Goal: Task Accomplishment & Management: Manage account settings

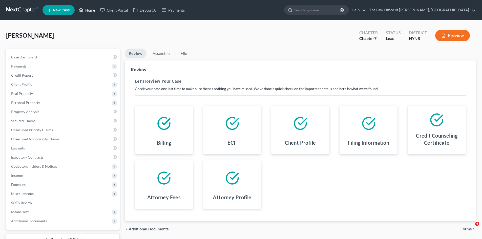
click at [87, 11] on link "Home" at bounding box center [87, 10] width 22 height 9
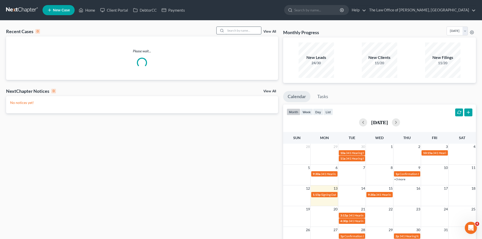
click at [241, 28] on input "search" at bounding box center [243, 30] width 35 height 7
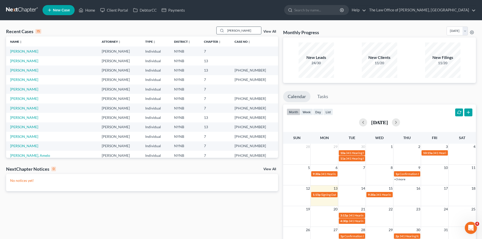
type input "[PERSON_NAME]"
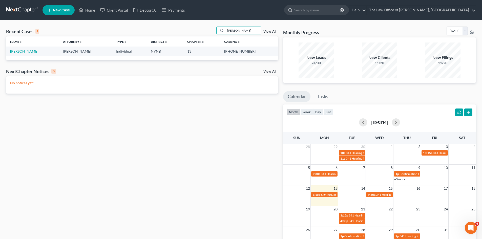
click at [25, 52] on link "[PERSON_NAME]" at bounding box center [24, 51] width 28 height 4
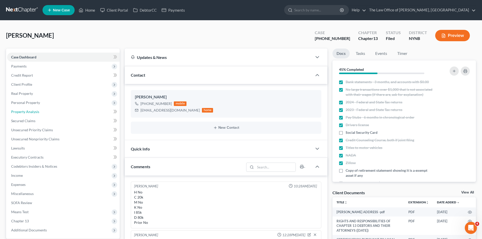
click at [30, 112] on span "Property Analysis" at bounding box center [25, 112] width 28 height 4
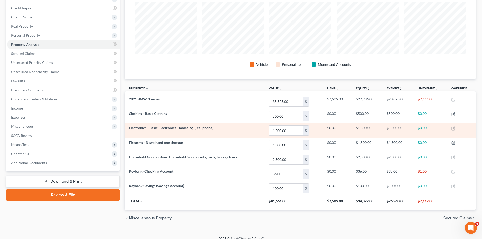
scroll to position [74, 0]
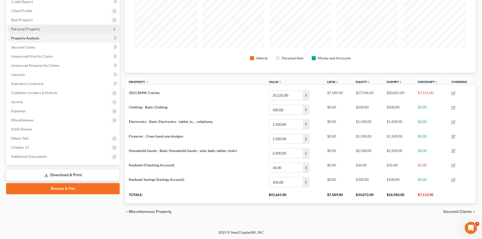
click at [28, 29] on span "Personal Property" at bounding box center [25, 29] width 29 height 4
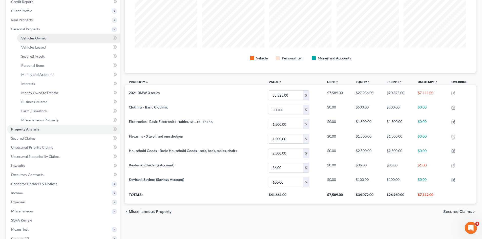
click at [29, 40] on span "Vehicles Owned" at bounding box center [33, 38] width 25 height 4
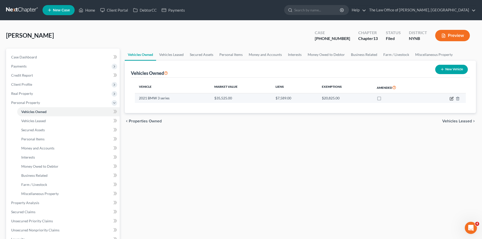
click at [451, 98] on icon "button" at bounding box center [452, 98] width 2 height 2
select select "0"
select select "5"
select select "2"
select select "0"
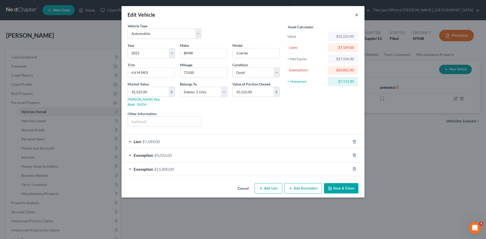
click at [356, 15] on button "×" at bounding box center [357, 15] width 4 height 6
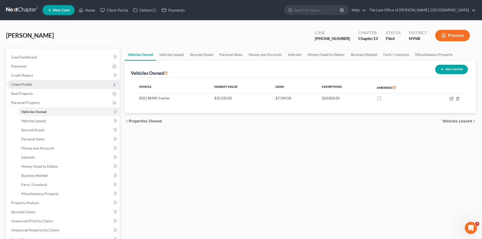
click at [22, 86] on span "Client Profile" at bounding box center [21, 84] width 21 height 4
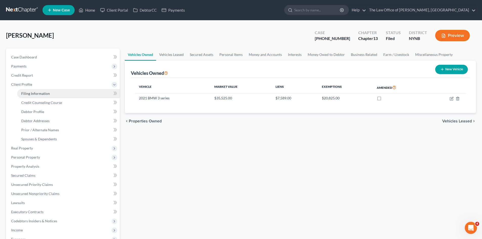
click at [26, 91] on span "Filing Information" at bounding box center [35, 93] width 29 height 4
select select "1"
select select "0"
select select "3"
select select "54"
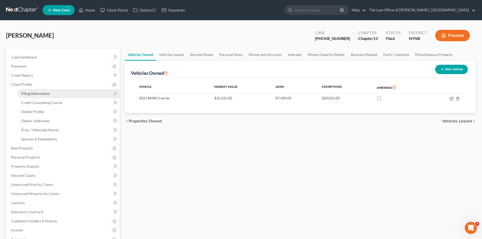
select select "0"
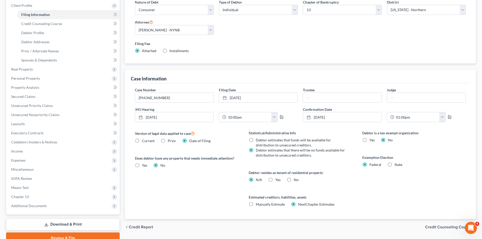
scroll to position [51, 0]
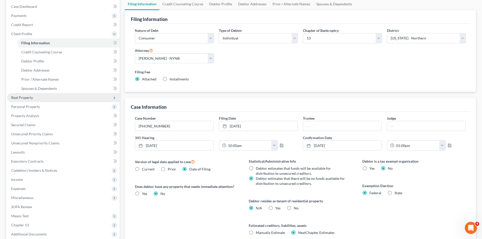
click at [20, 99] on span "Real Property" at bounding box center [22, 97] width 22 height 4
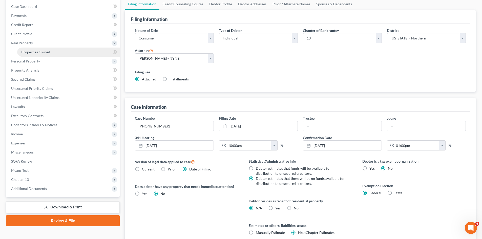
click at [41, 51] on span "Properties Owned" at bounding box center [35, 52] width 29 height 4
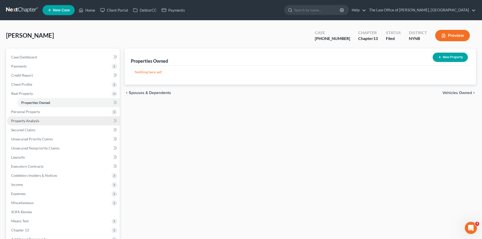
click at [34, 121] on span "Property Analysis" at bounding box center [25, 121] width 28 height 4
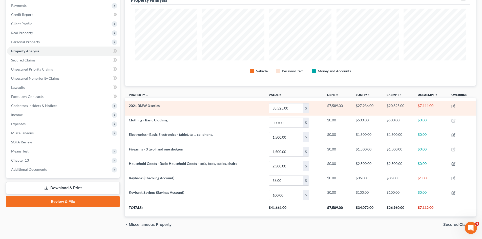
scroll to position [48, 0]
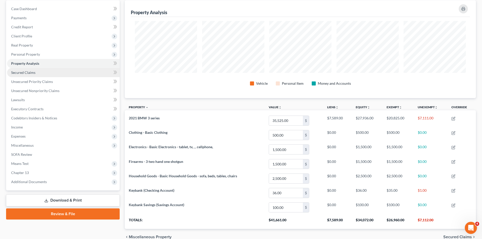
click at [64, 70] on link "Secured Claims" at bounding box center [63, 72] width 113 height 9
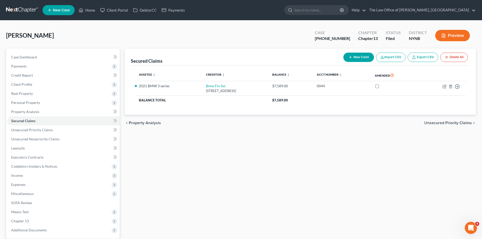
click at [458, 36] on button "Preview" at bounding box center [452, 35] width 35 height 11
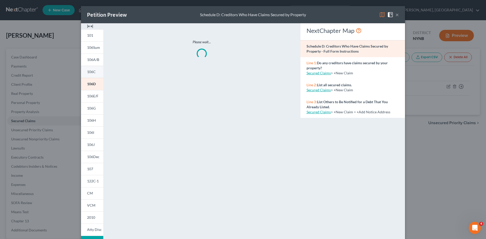
click at [92, 69] on link "106C" at bounding box center [92, 72] width 22 height 12
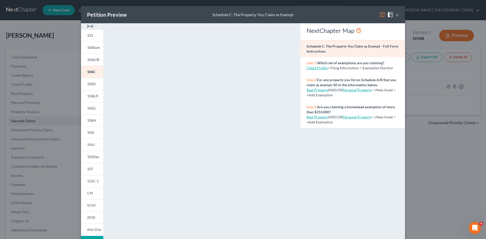
drag, startPoint x: 29, startPoint y: 83, endPoint x: 118, endPoint y: 65, distance: 90.9
click at [30, 83] on div "Petition Preview Schedule C: The Property You Claim as Exempt × 101 106Sum 106A…" at bounding box center [243, 119] width 486 height 239
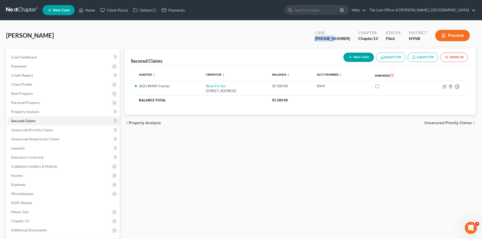
drag, startPoint x: 347, startPoint y: 38, endPoint x: 326, endPoint y: 40, distance: 20.8
click at [326, 40] on div "Case [PHONE_NUMBER]" at bounding box center [333, 36] width 44 height 15
copy div "25-10933"
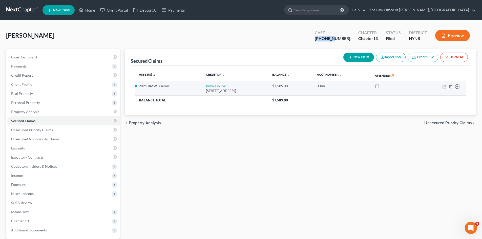
click at [444, 87] on icon "button" at bounding box center [445, 86] width 2 height 2
select select "36"
select select "2"
select select "0"
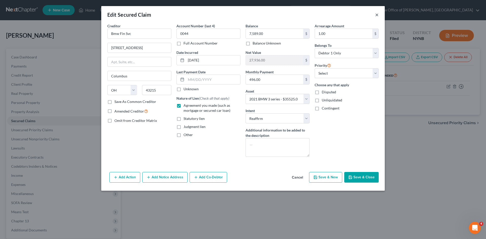
click at [376, 15] on button "×" at bounding box center [377, 15] width 4 height 6
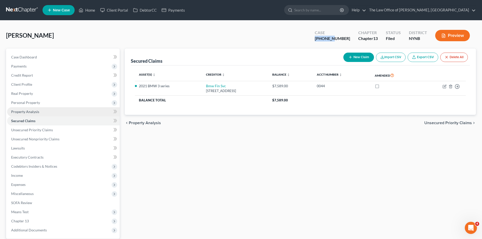
click at [28, 111] on span "Property Analysis" at bounding box center [25, 112] width 28 height 4
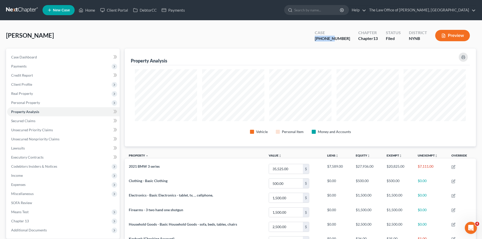
scroll to position [98, 351]
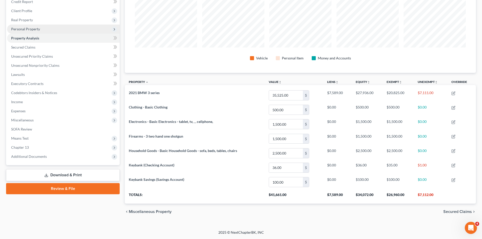
click at [22, 31] on span "Personal Property" at bounding box center [25, 29] width 29 height 4
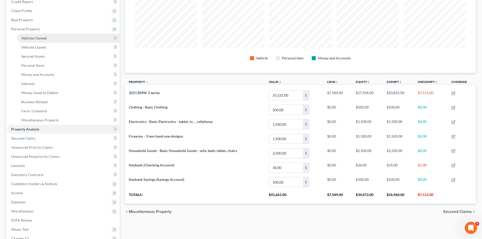
click at [27, 36] on span "Vehicles Owned" at bounding box center [33, 38] width 25 height 4
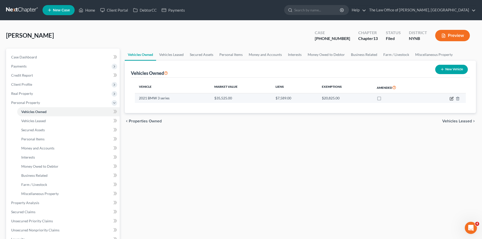
click at [451, 97] on icon "button" at bounding box center [452, 99] width 4 height 4
select select "0"
select select "5"
select select "2"
select select "0"
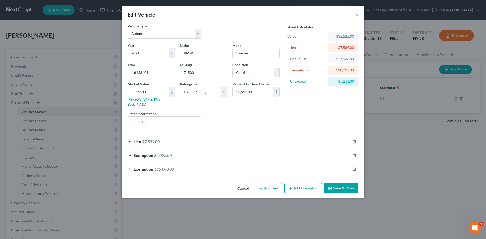
click at [357, 16] on button "×" at bounding box center [357, 15] width 4 height 6
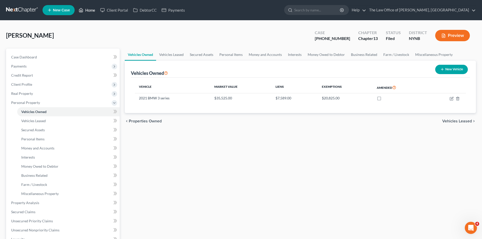
click at [89, 9] on link "Home" at bounding box center [87, 10] width 22 height 9
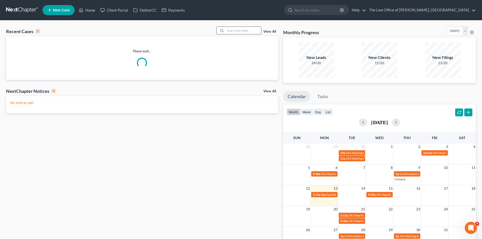
click at [239, 30] on input "search" at bounding box center [243, 30] width 35 height 7
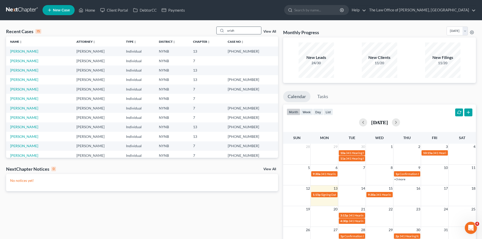
type input "uriah"
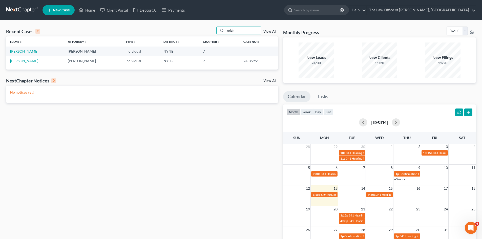
drag, startPoint x: 21, startPoint y: 52, endPoint x: 9, endPoint y: 44, distance: 14.0
click at [21, 52] on link "[PERSON_NAME]" at bounding box center [24, 51] width 28 height 4
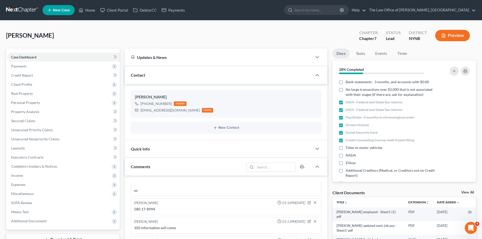
scroll to position [230, 0]
click at [33, 217] on span "Additional Documents" at bounding box center [63, 221] width 113 height 9
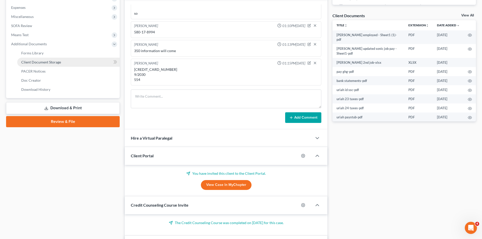
click at [41, 62] on span "Client Document Storage" at bounding box center [41, 62] width 40 height 4
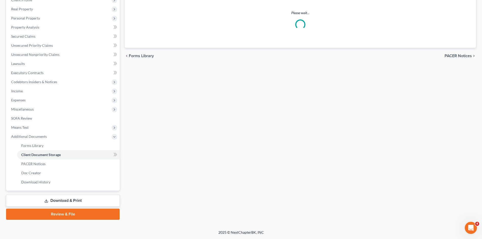
scroll to position [84, 0]
select select "1"
select select "5"
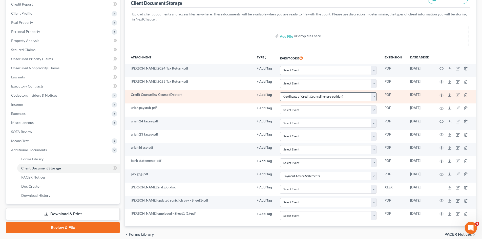
scroll to position [94, 0]
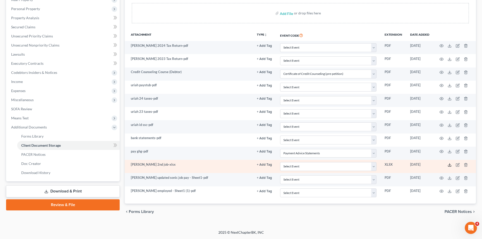
click at [450, 165] on icon at bounding box center [450, 165] width 4 height 4
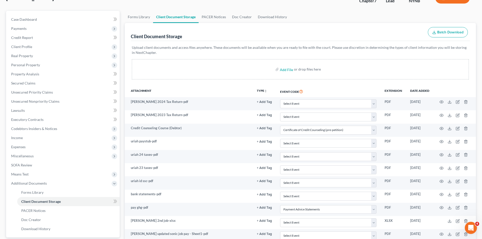
scroll to position [0, 0]
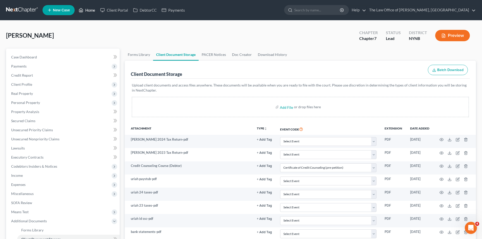
click at [92, 11] on link "Home" at bounding box center [87, 10] width 22 height 9
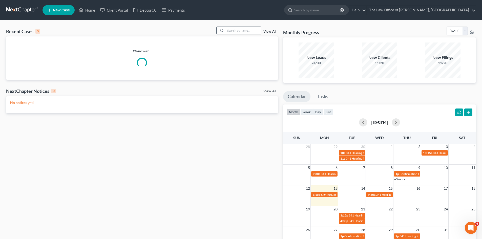
click at [232, 29] on input "search" at bounding box center [243, 30] width 35 height 7
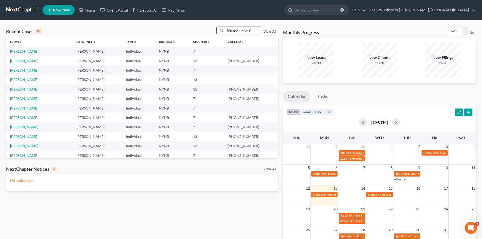
type input "[PERSON_NAME]"
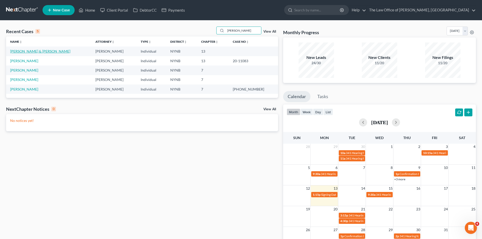
click at [41, 50] on link "[PERSON_NAME] & [PERSON_NAME]" at bounding box center [40, 51] width 60 height 4
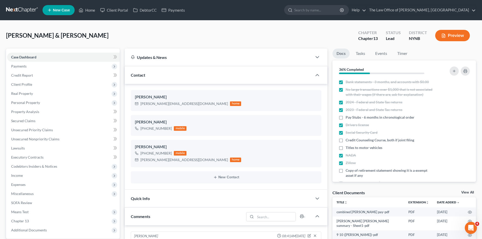
scroll to position [202, 0]
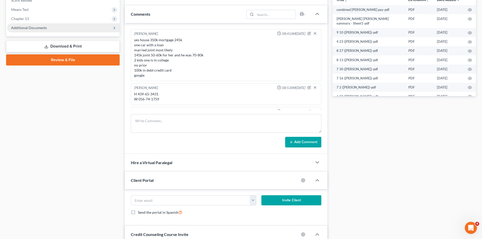
click at [38, 28] on span "Additional Documents" at bounding box center [29, 28] width 36 height 4
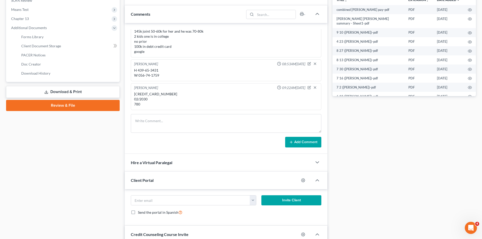
scroll to position [240, 0]
click at [51, 47] on span "Client Document Storage" at bounding box center [41, 46] width 40 height 4
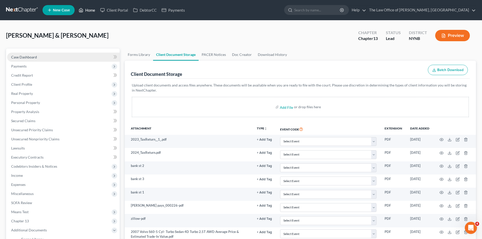
drag, startPoint x: 89, startPoint y: 13, endPoint x: 92, endPoint y: 52, distance: 39.8
click at [89, 13] on link "Home" at bounding box center [87, 10] width 22 height 9
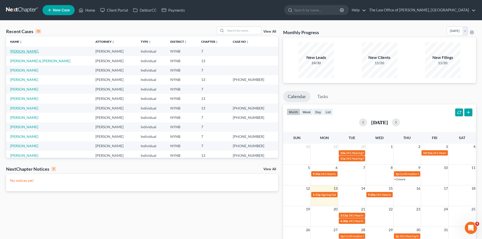
click at [26, 51] on link "[PERSON_NAME]." at bounding box center [24, 51] width 29 height 4
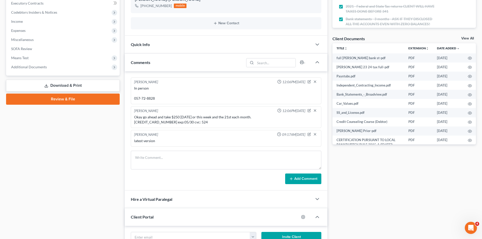
scroll to position [177, 0]
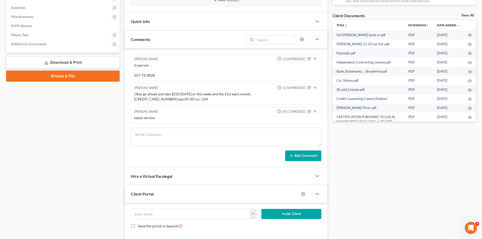
click at [71, 75] on link "Review & File" at bounding box center [63, 76] width 114 height 11
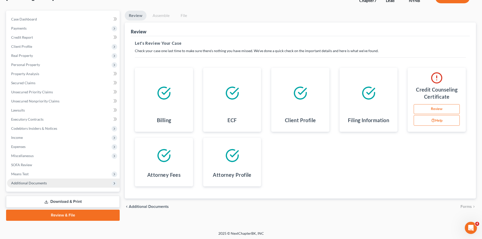
scroll to position [39, 0]
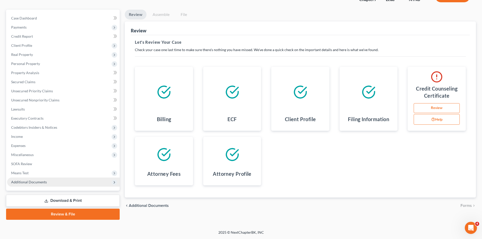
drag, startPoint x: 39, startPoint y: 183, endPoint x: 53, endPoint y: 178, distance: 14.1
click at [39, 183] on span "Additional Documents" at bounding box center [29, 182] width 36 height 4
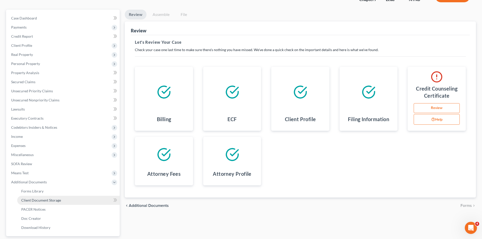
click at [44, 200] on span "Client Document Storage" at bounding box center [41, 200] width 40 height 4
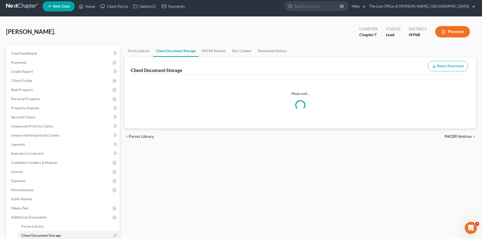
scroll to position [1, 0]
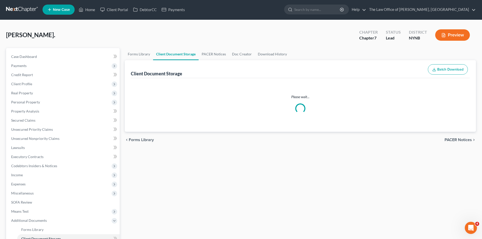
select select "1"
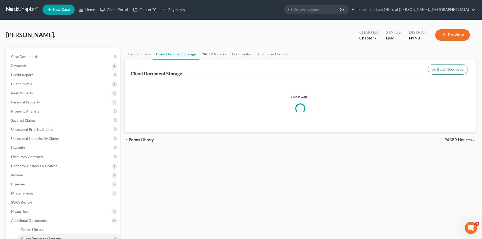
select select "1"
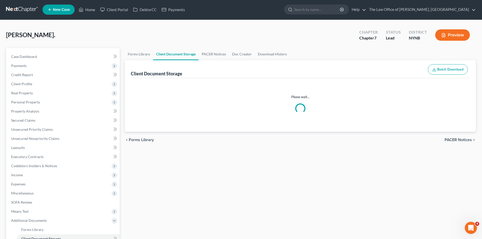
select select "1"
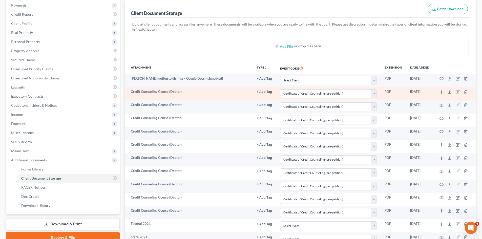
scroll to position [76, 0]
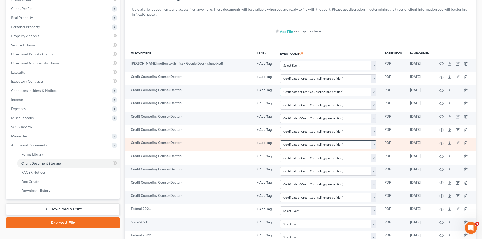
drag, startPoint x: 353, startPoint y: 95, endPoint x: 299, endPoint y: 145, distance: 73.6
click at [353, 95] on select "Select Event Application to Have the Filing Fee Waived Certificate of Credit Co…" at bounding box center [328, 92] width 96 height 9
select select
click at [280, 88] on select "Select Event Application to Have the Filing Fee Waived Certificate of Credit Co…" at bounding box center [328, 92] width 96 height 9
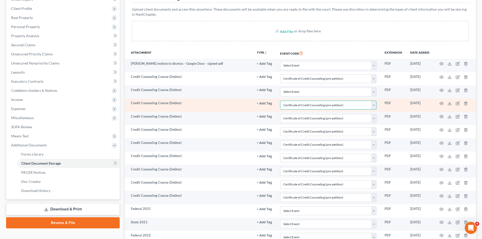
click at [298, 104] on select "Select Event Application to Have the Filing Fee Waived Certificate of Credit Co…" at bounding box center [328, 105] width 96 height 9
select select
click at [280, 101] on select "Select Event Application to Have the Filing Fee Waived Certificate of Credit Co…" at bounding box center [328, 105] width 96 height 9
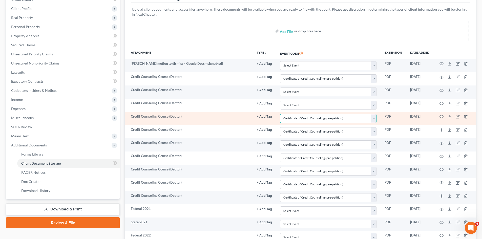
click at [296, 117] on select "Select Event Application to Have the Filing Fee Waived Certificate of Credit Co…" at bounding box center [328, 118] width 96 height 9
select select
click at [280, 114] on select "Select Event Application to Have the Filing Fee Waived Certificate of Credit Co…" at bounding box center [328, 118] width 96 height 9
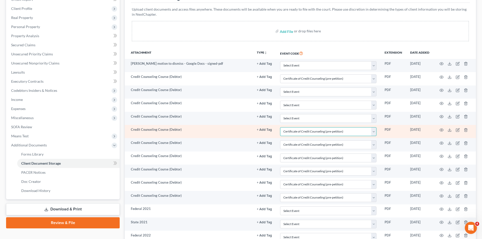
drag, startPoint x: 294, startPoint y: 130, endPoint x: 292, endPoint y: 135, distance: 5.4
click at [294, 130] on select "Select Event Application to Have the Filing Fee Waived Certificate of Credit Co…" at bounding box center [328, 131] width 96 height 9
select select
click at [280, 127] on select "Select Event Application to Have the Filing Fee Waived Certificate of Credit Co…" at bounding box center [328, 131] width 96 height 9
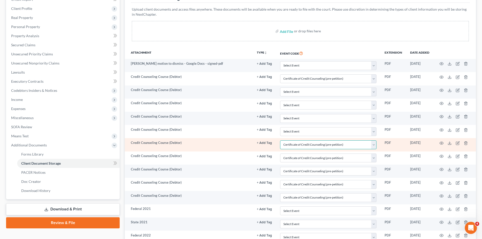
drag, startPoint x: 289, startPoint y: 145, endPoint x: 289, endPoint y: 149, distance: 3.6
click at [289, 145] on select "Select Event Application to Have the Filing Fee Waived Certificate of Credit Co…" at bounding box center [328, 144] width 96 height 9
select select
click at [280, 140] on select "Select Event Application to Have the Filing Fee Waived Certificate of Credit Co…" at bounding box center [328, 144] width 96 height 9
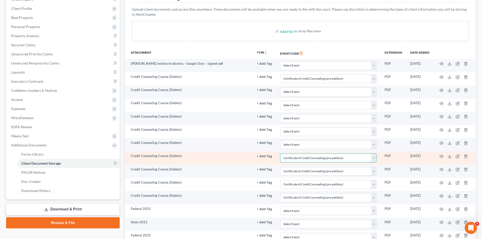
drag, startPoint x: 305, startPoint y: 158, endPoint x: 303, endPoint y: 161, distance: 3.6
click at [305, 158] on select "Select Event Application to Have the Filing Fee Waived Certificate of Credit Co…" at bounding box center [328, 158] width 96 height 9
select select
click at [280, 154] on select "Select Event Application to Have the Filing Fee Waived Certificate of Credit Co…" at bounding box center [328, 158] width 96 height 9
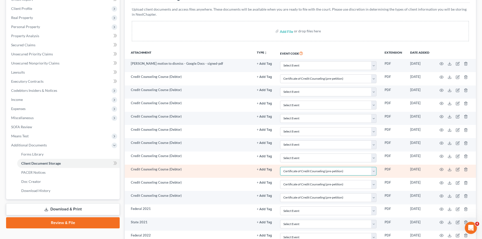
drag, startPoint x: 293, startPoint y: 172, endPoint x: 290, endPoint y: 175, distance: 4.5
click at [293, 172] on select "Select Event Application to Have the Filing Fee Waived Certificate of Credit Co…" at bounding box center [328, 171] width 96 height 9
select select
click at [280, 167] on select "Select Event Application to Have the Filing Fee Waived Certificate of Credit Co…" at bounding box center [328, 171] width 96 height 9
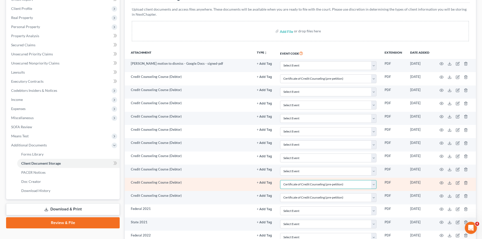
drag, startPoint x: 294, startPoint y: 183, endPoint x: 293, endPoint y: 189, distance: 6.1
click at [294, 183] on select "Select Event Application to Have the Filing Fee Waived Certificate of Credit Co…" at bounding box center [328, 184] width 96 height 9
select select
click at [280, 180] on select "Select Event Application to Have the Filing Fee Waived Certificate of Credit Co…" at bounding box center [328, 184] width 96 height 9
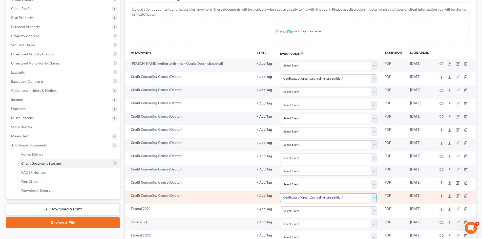
drag, startPoint x: 296, startPoint y: 196, endPoint x: 299, endPoint y: 193, distance: 4.1
click at [296, 196] on select "Select Event Application to Have the Filing Fee Waived Certificate of Credit Co…" at bounding box center [328, 197] width 96 height 9
select select
click at [280, 193] on select "Select Event Application to Have the Filing Fee Waived Certificate of Credit Co…" at bounding box center [328, 197] width 96 height 9
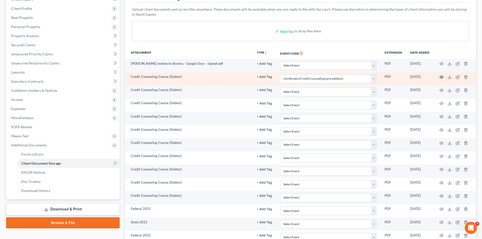
click at [440, 77] on icon "button" at bounding box center [441, 77] width 4 height 4
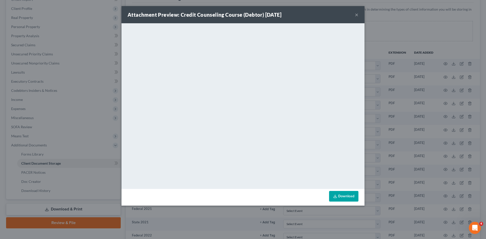
click at [356, 14] on button "×" at bounding box center [357, 15] width 4 height 6
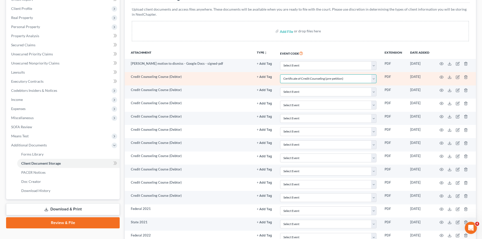
click at [348, 78] on select "Select Event Application to Have the Filing Fee Waived Certificate of Credit Co…" at bounding box center [328, 78] width 96 height 9
select select
click at [280, 74] on select "Select Event Application to Have the Filing Fee Waived Certificate of Credit Co…" at bounding box center [328, 78] width 96 height 9
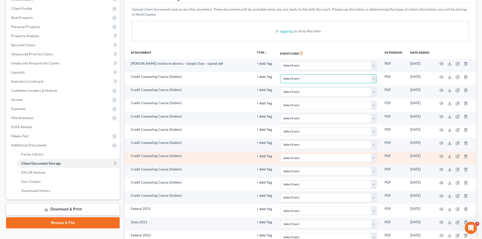
scroll to position [278, 0]
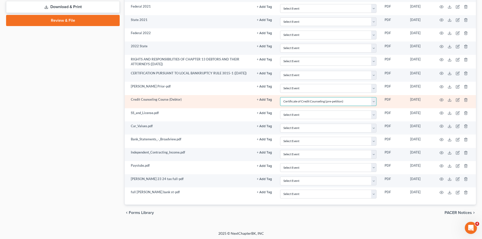
click at [317, 102] on select "Select Event Application to Have the Filing Fee Waived Certificate of Credit Co…" at bounding box center [328, 101] width 96 height 9
click at [443, 99] on icon "button" at bounding box center [441, 100] width 4 height 4
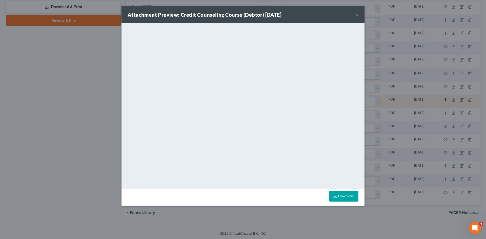
click at [442, 100] on div "Attachment Preview: Credit Counseling Course (Debtor) [DATE] × <object ng-attr-…" at bounding box center [243, 119] width 486 height 239
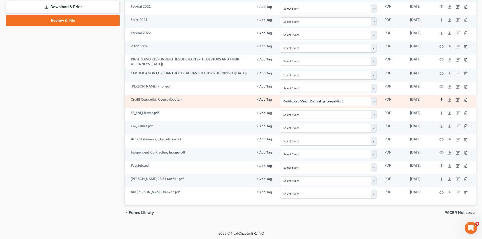
click at [440, 100] on icon "button" at bounding box center [441, 100] width 4 height 4
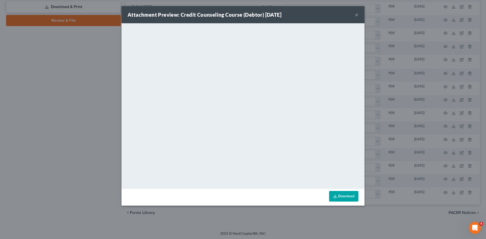
click at [355, 15] on button "×" at bounding box center [357, 15] width 4 height 6
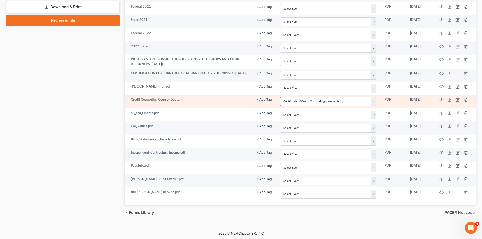
drag, startPoint x: 316, startPoint y: 103, endPoint x: 314, endPoint y: 106, distance: 3.9
click at [316, 103] on select "Select Event Application to Have the Filing Fee Waived Certificate of Credit Co…" at bounding box center [328, 101] width 96 height 9
select select
click at [280, 98] on select "Select Event Application to Have the Filing Fee Waived Certificate of Credit Co…" at bounding box center [328, 101] width 96 height 9
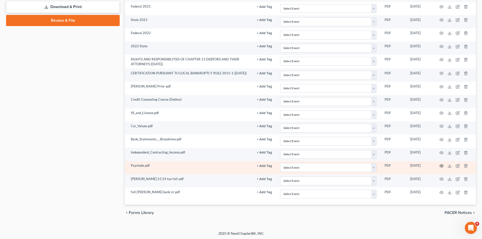
click at [441, 165] on icon "button" at bounding box center [441, 166] width 4 height 4
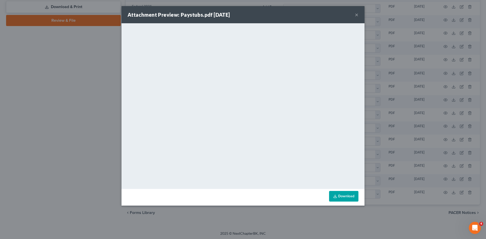
click at [357, 15] on button "×" at bounding box center [357, 15] width 4 height 6
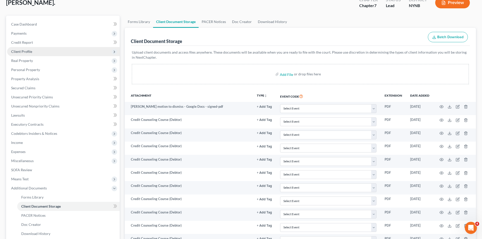
scroll to position [0, 0]
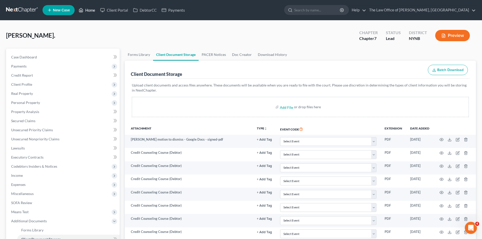
drag, startPoint x: 92, startPoint y: 9, endPoint x: 4, endPoint y: 46, distance: 95.4
click at [92, 9] on link "Home" at bounding box center [87, 10] width 22 height 9
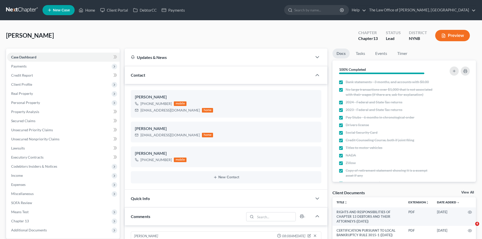
select select "0"
drag, startPoint x: 93, startPoint y: 10, endPoint x: 165, endPoint y: 54, distance: 83.8
click at [93, 10] on link "Home" at bounding box center [87, 10] width 22 height 9
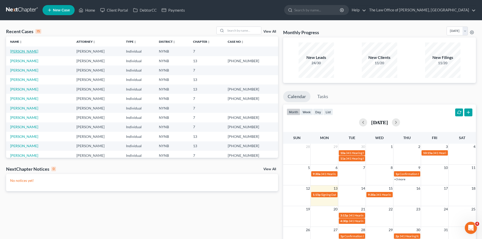
click at [24, 51] on link "[PERSON_NAME]" at bounding box center [24, 51] width 28 height 4
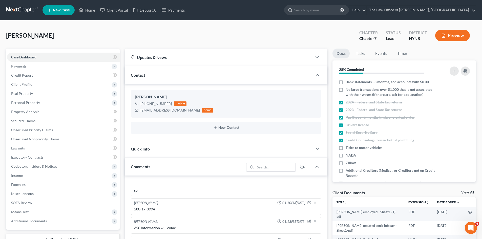
scroll to position [230, 0]
drag, startPoint x: 90, startPoint y: 11, endPoint x: 271, endPoint y: 35, distance: 183.4
click at [90, 11] on link "Home" at bounding box center [87, 10] width 22 height 9
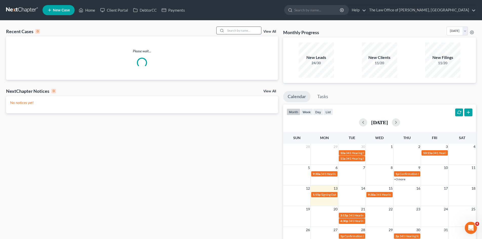
click at [243, 31] on input "search" at bounding box center [243, 30] width 35 height 7
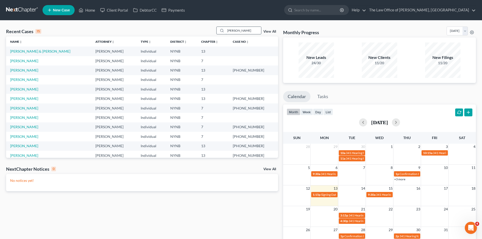
type input "hamlin"
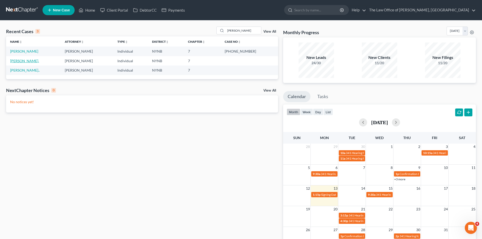
click at [24, 61] on link "[PERSON_NAME]." at bounding box center [24, 61] width 29 height 4
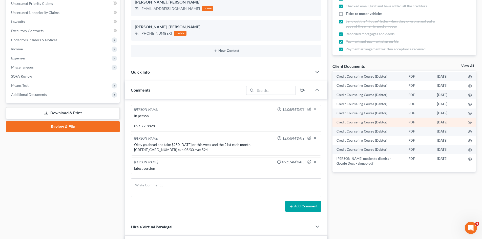
scroll to position [174, 0]
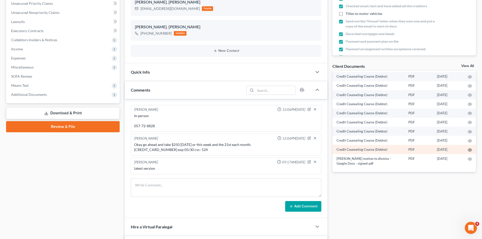
click at [468, 150] on icon "button" at bounding box center [470, 150] width 4 height 4
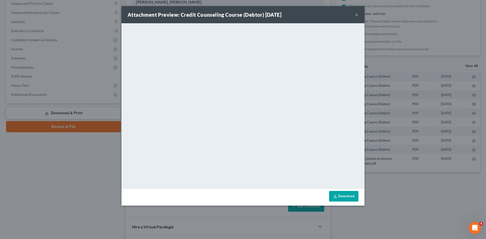
click at [355, 15] on button "×" at bounding box center [357, 15] width 4 height 6
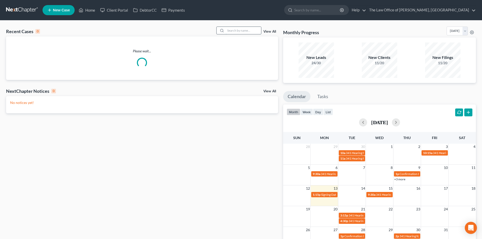
click at [234, 29] on input "search" at bounding box center [243, 30] width 35 height 7
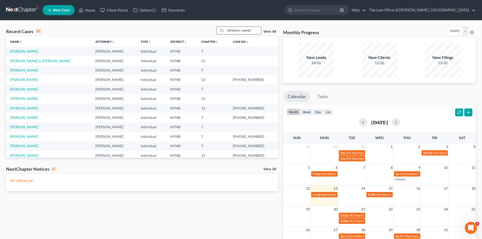
type input "butler"
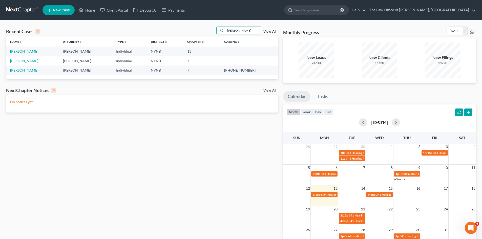
click at [26, 51] on link "Butler, Michael" at bounding box center [24, 51] width 28 height 4
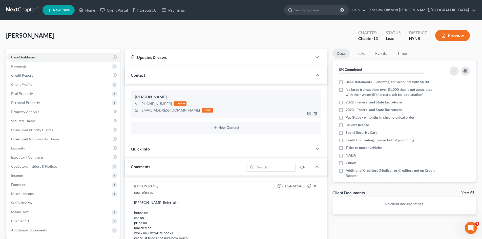
click at [157, 104] on div "+1 (518) 953-0323" at bounding box center [155, 103] width 31 height 5
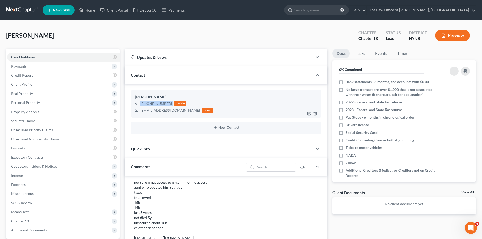
click at [157, 104] on div "+1 (518) 953-0323" at bounding box center [155, 103] width 31 height 5
copy div "+1 (518) 953-0323"
